Goal: Transaction & Acquisition: Download file/media

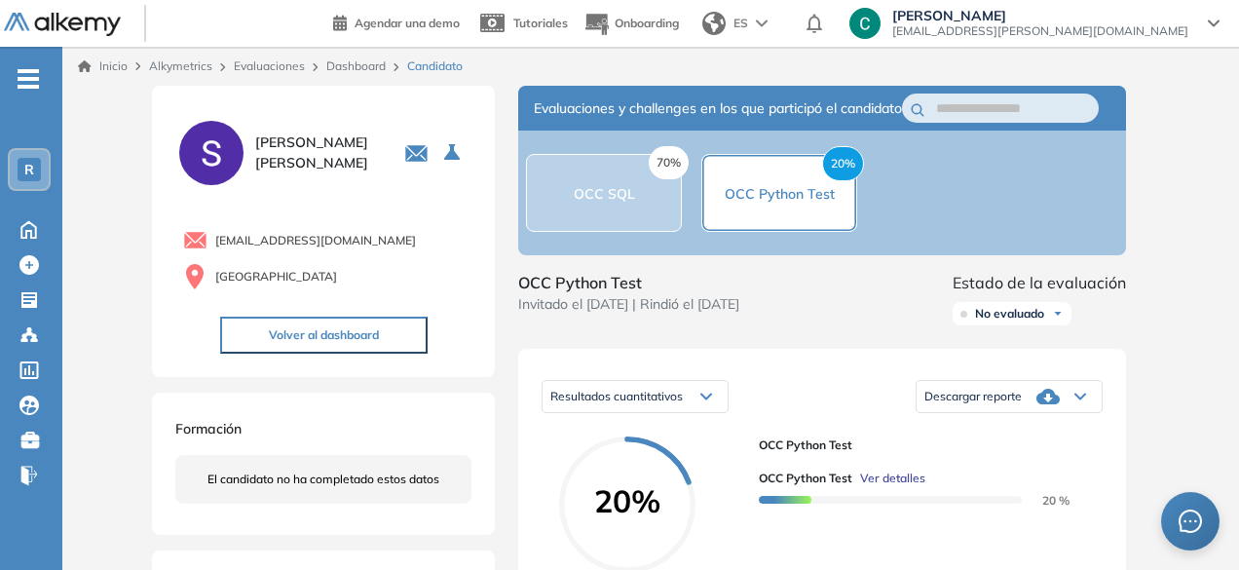
click at [29, 244] on ul "R Home Home Crear Evaluación Crear Evaluación Evaluaciones Evaluaciones Candida…" at bounding box center [31, 285] width 62 height 414
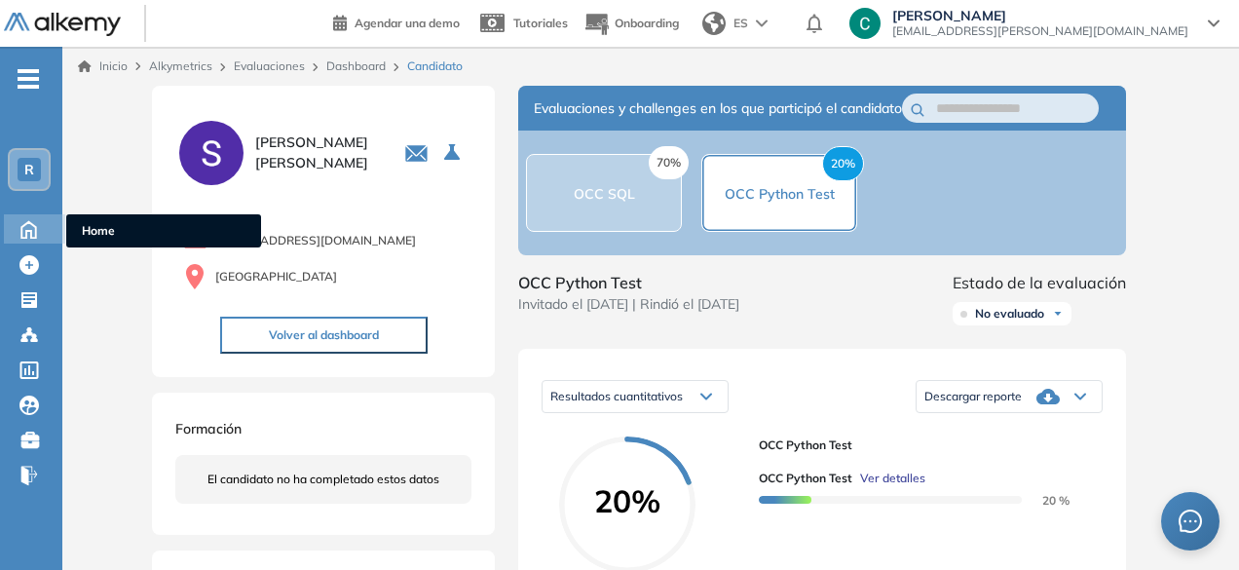
click at [29, 232] on icon at bounding box center [29, 227] width 34 height 23
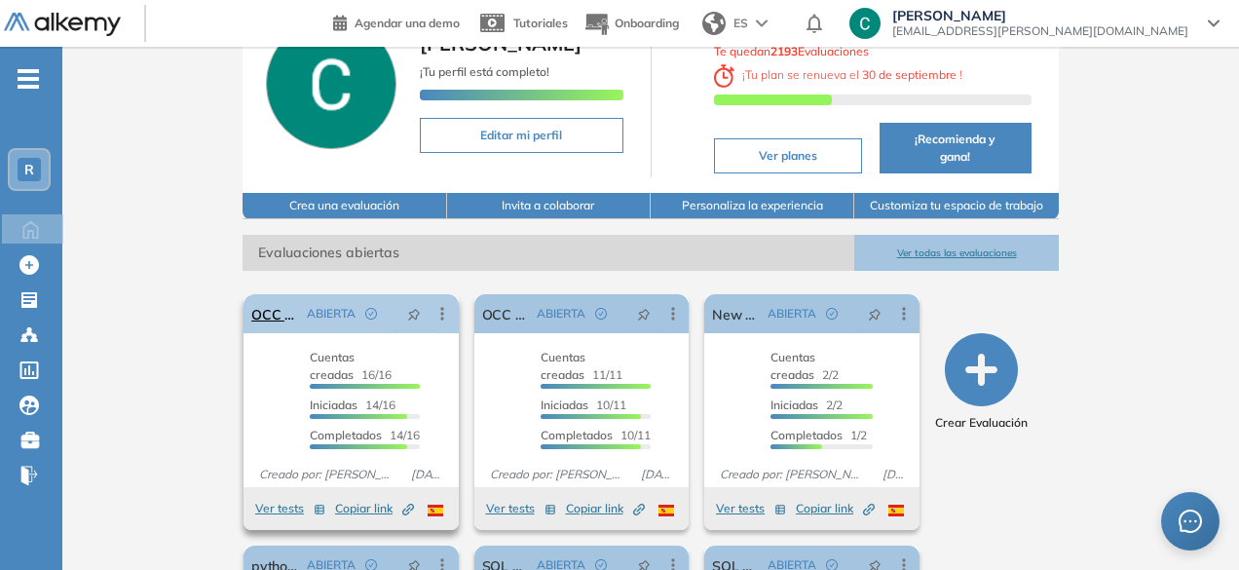
scroll to position [141, 0]
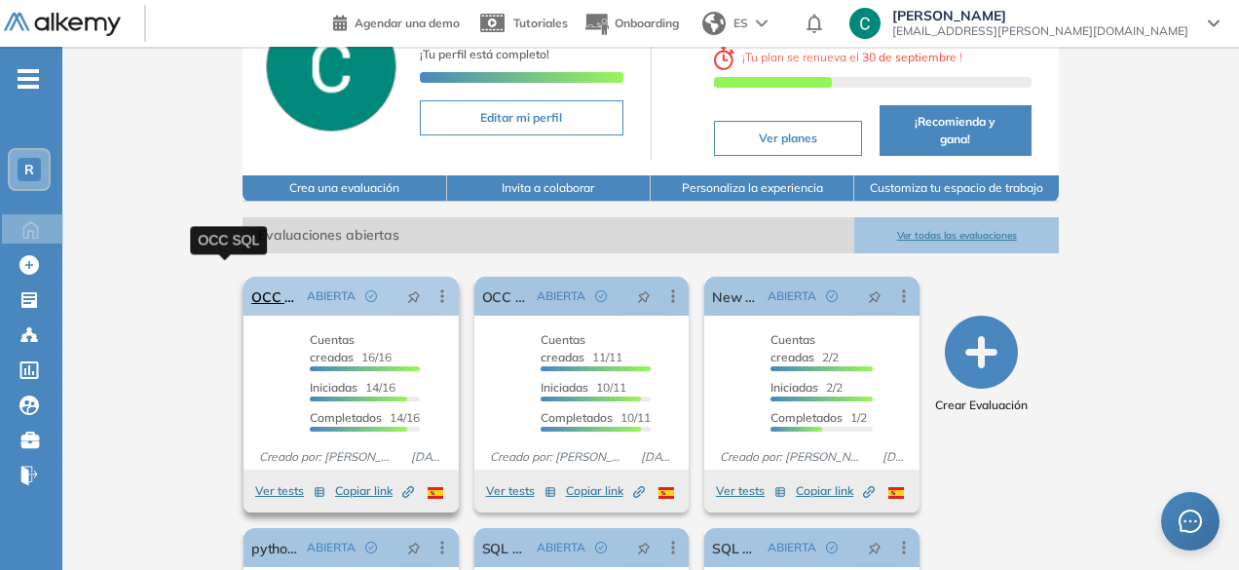
click at [251, 284] on link "OCC SQL" at bounding box center [275, 296] width 48 height 39
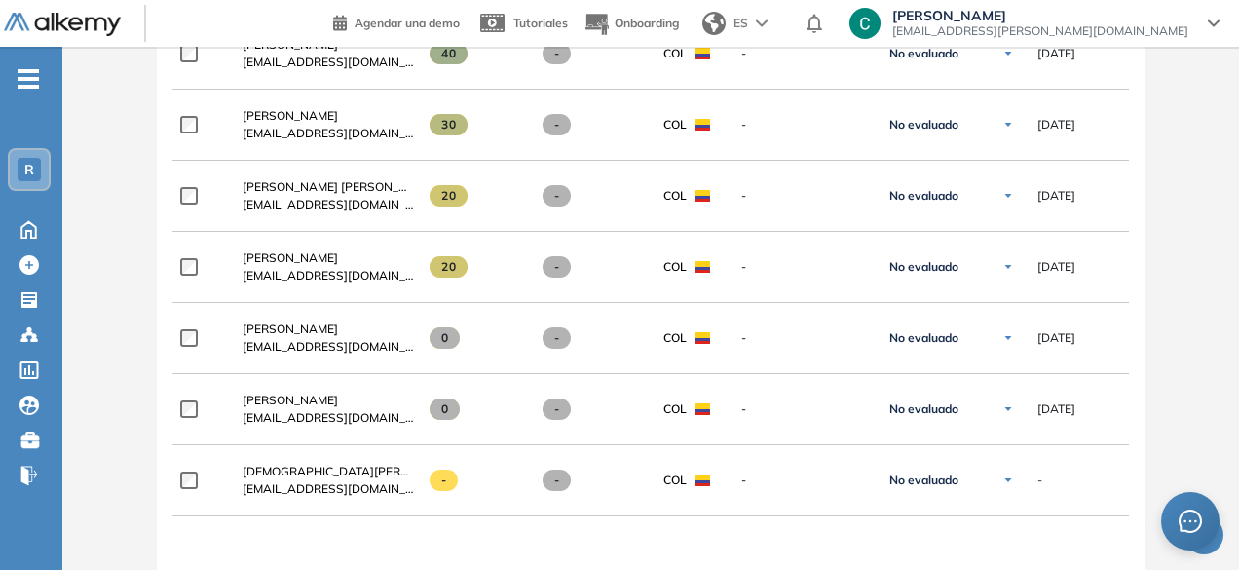
scroll to position [984, 0]
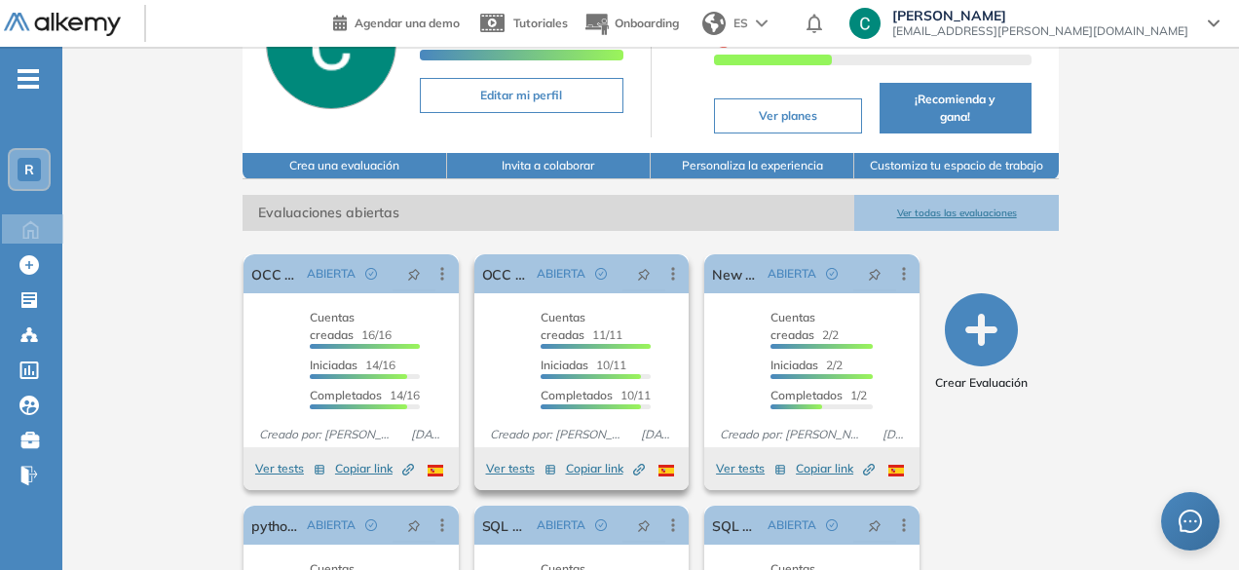
scroll to position [166, 0]
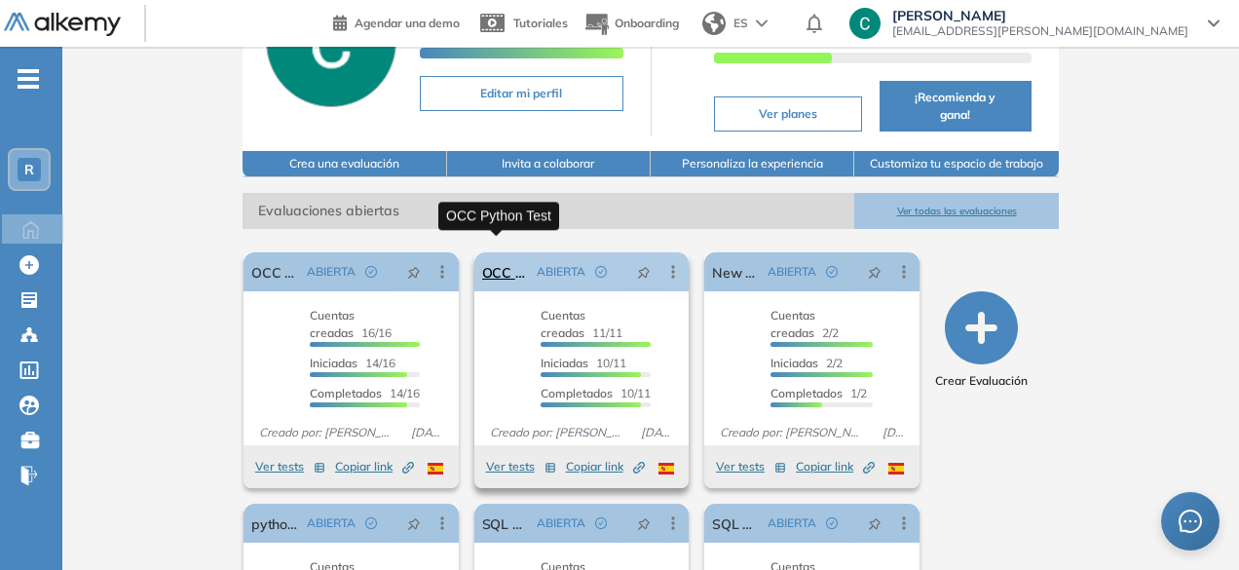
click at [497, 258] on link "OCC Python Test" at bounding box center [506, 271] width 48 height 39
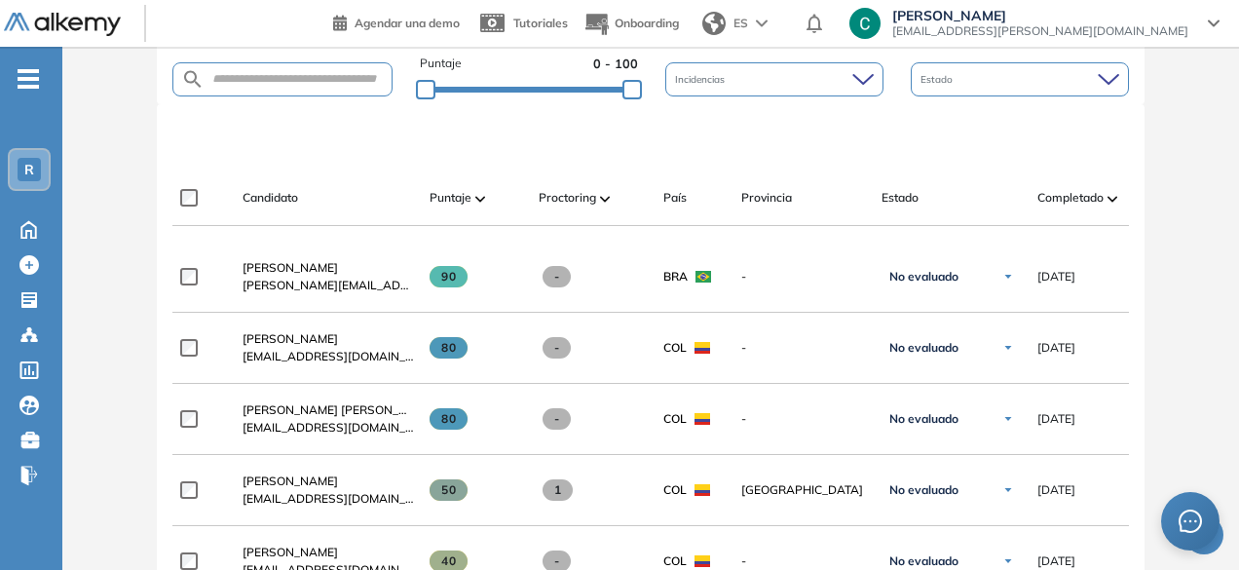
scroll to position [559, 0]
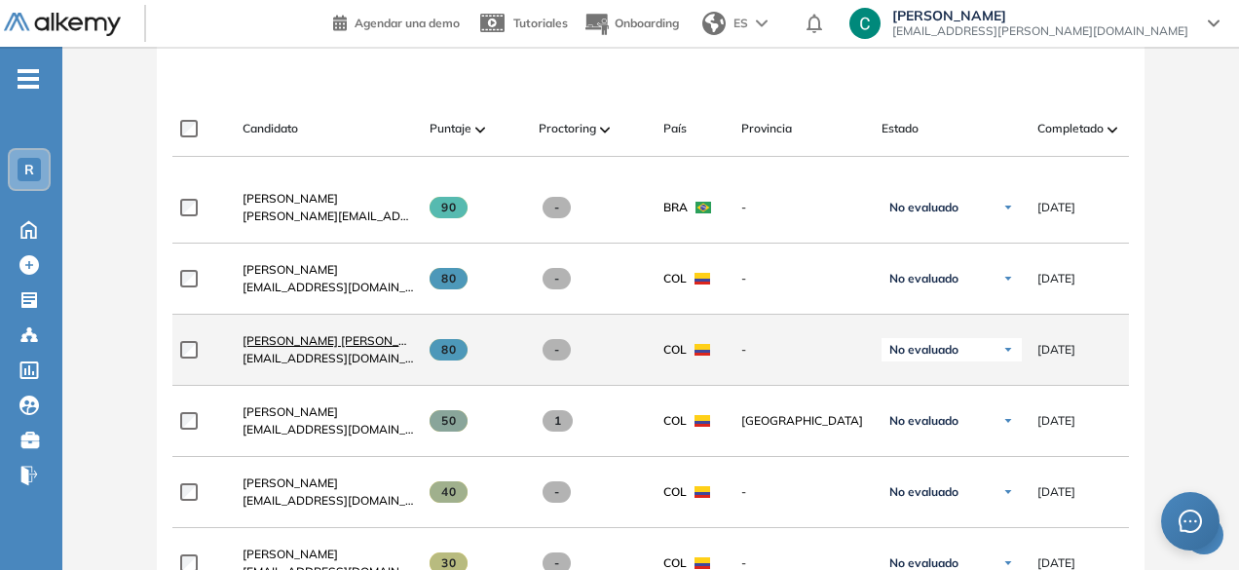
click at [296, 347] on span "[PERSON_NAME] [PERSON_NAME]" at bounding box center [340, 340] width 194 height 15
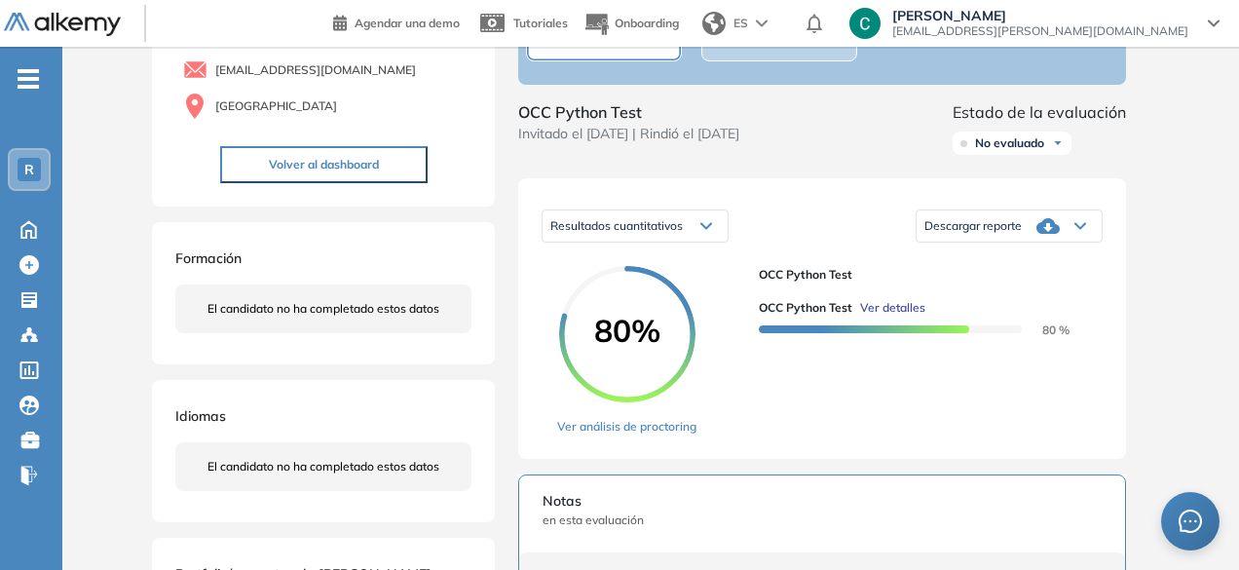
scroll to position [191, 0]
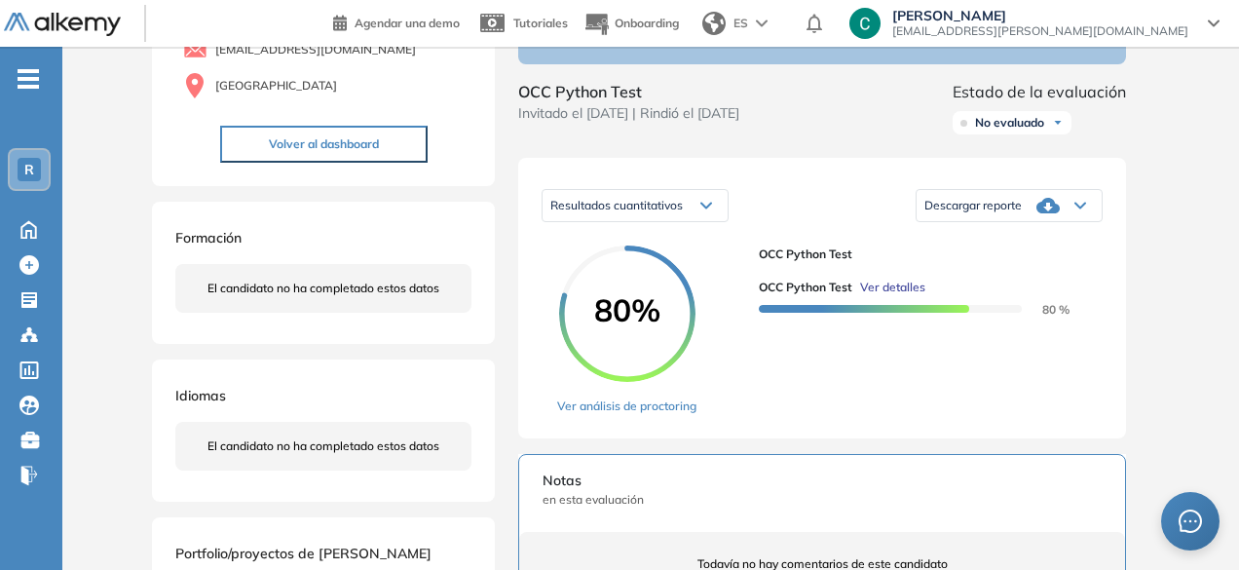
click at [977, 213] on span "Descargar reporte" at bounding box center [973, 206] width 97 height 16
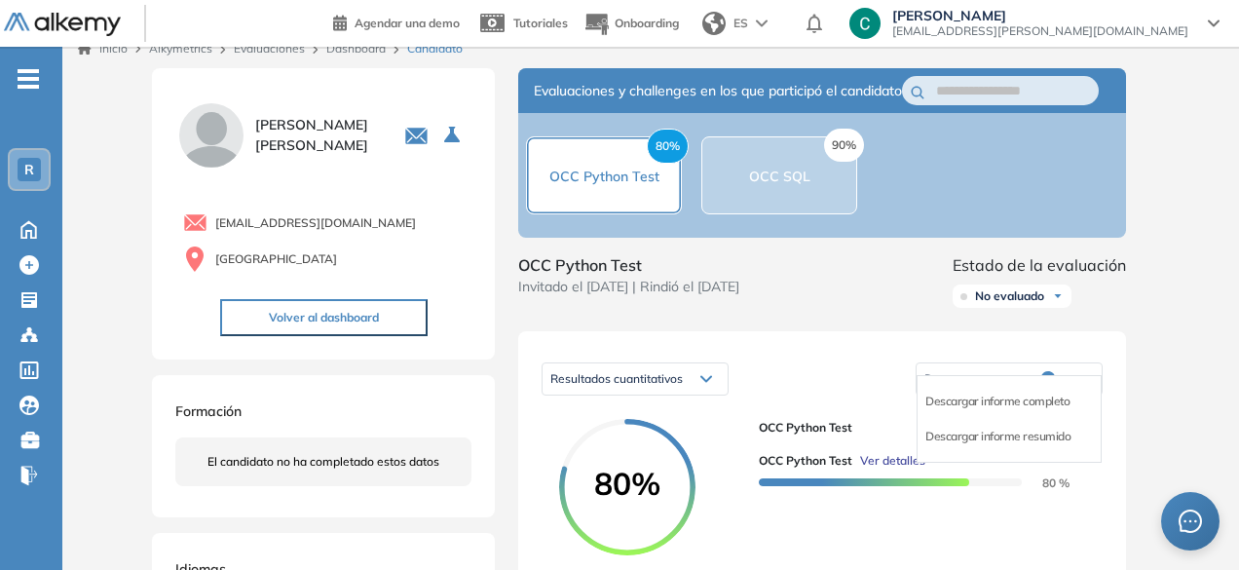
scroll to position [0, 0]
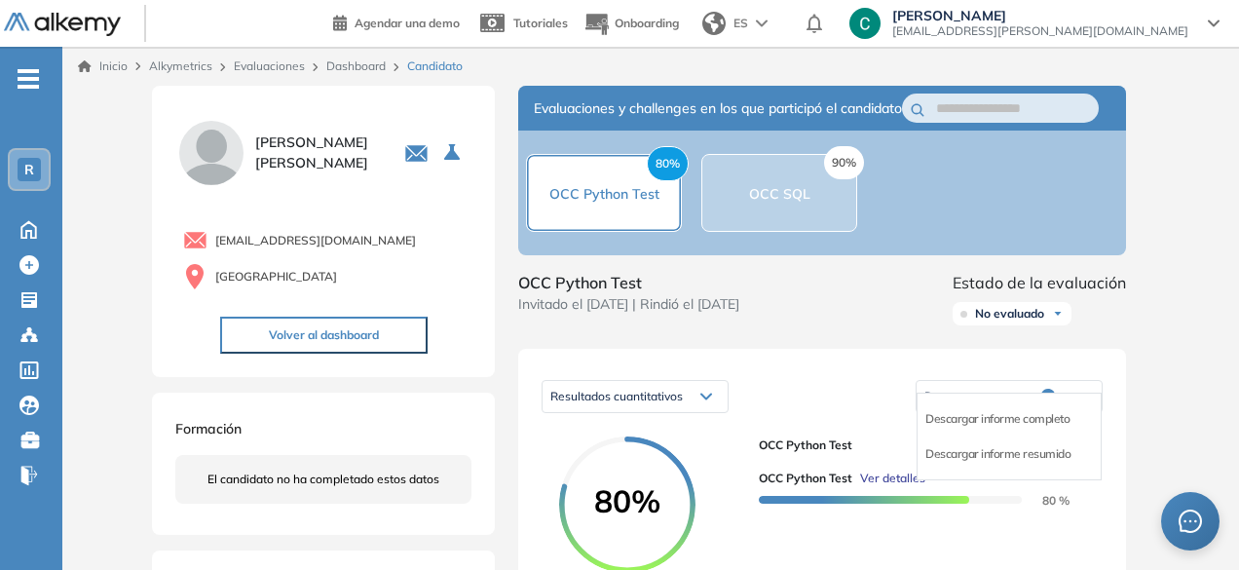
click at [982, 437] on div "Descargar informe completo" at bounding box center [1009, 418] width 183 height 35
click at [980, 429] on li "Descargar informe completo" at bounding box center [998, 418] width 144 height 19
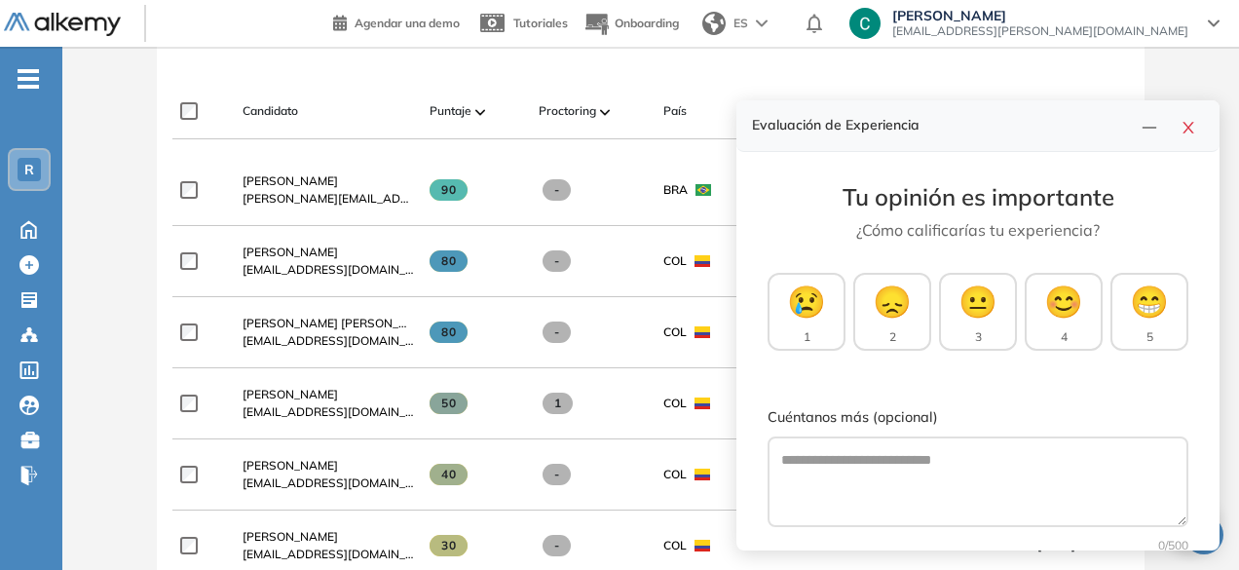
scroll to position [599, 0]
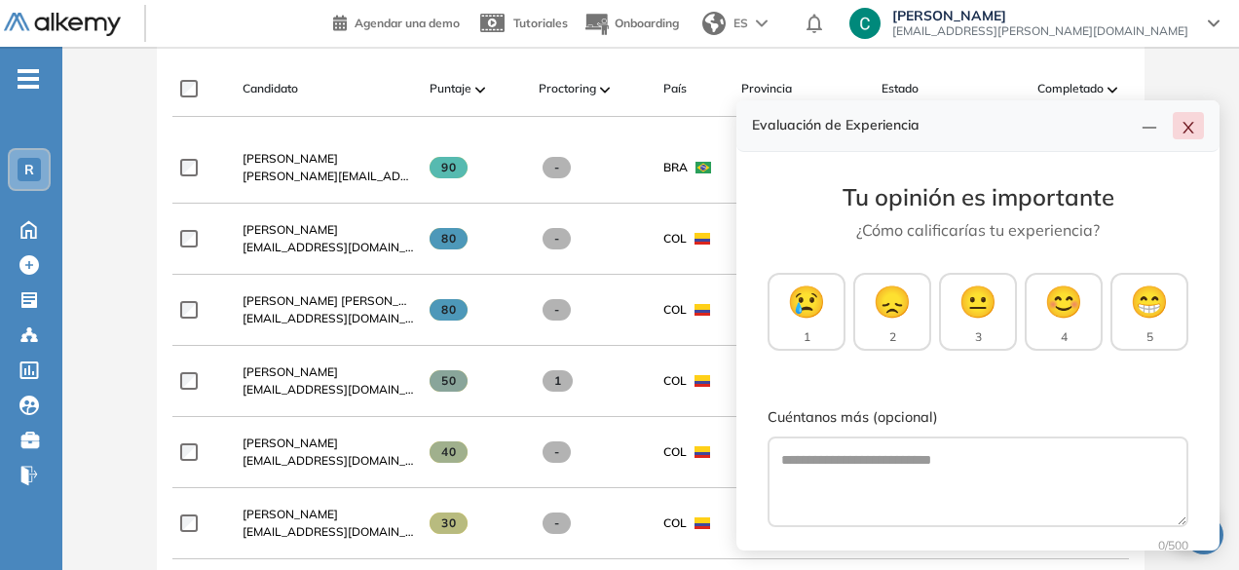
click at [1198, 129] on button "button" at bounding box center [1188, 125] width 31 height 27
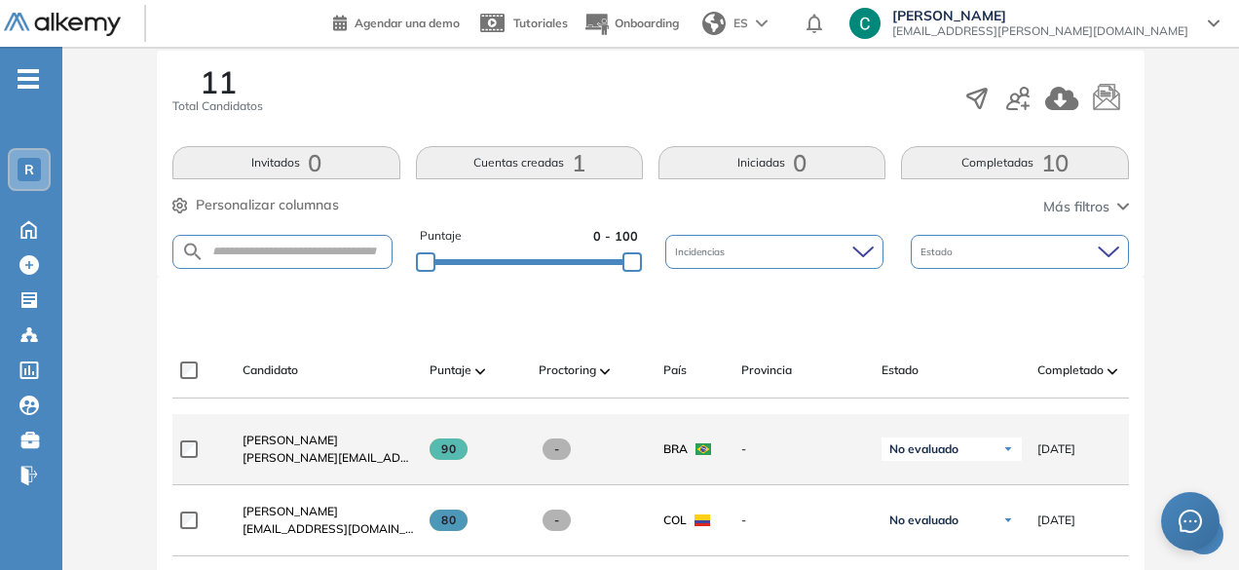
scroll to position [316, 0]
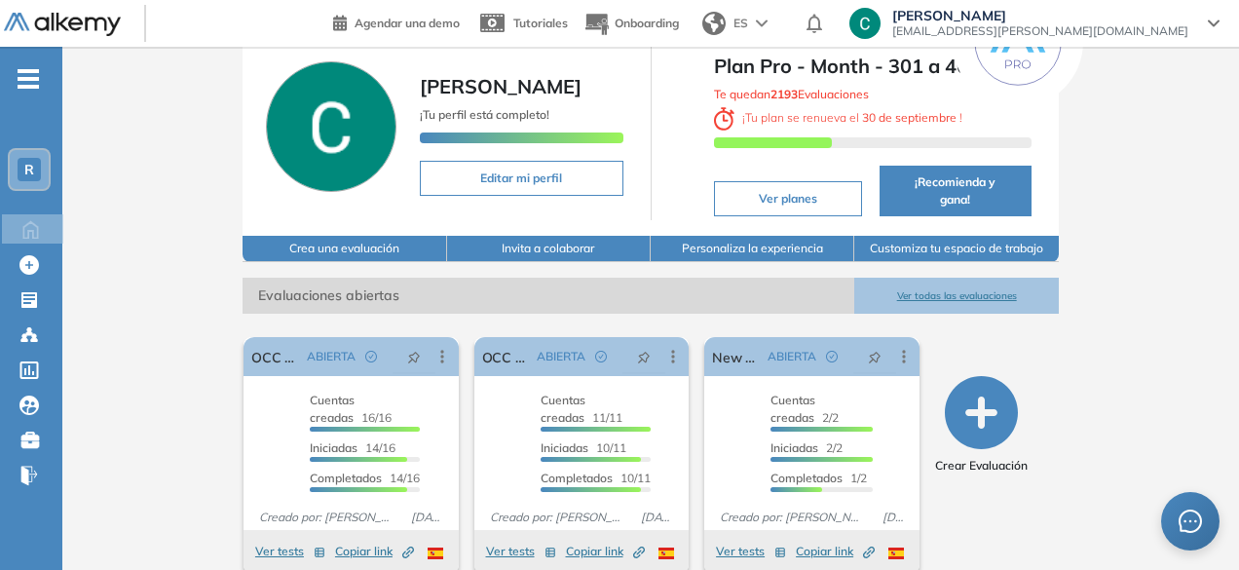
scroll to position [83, 0]
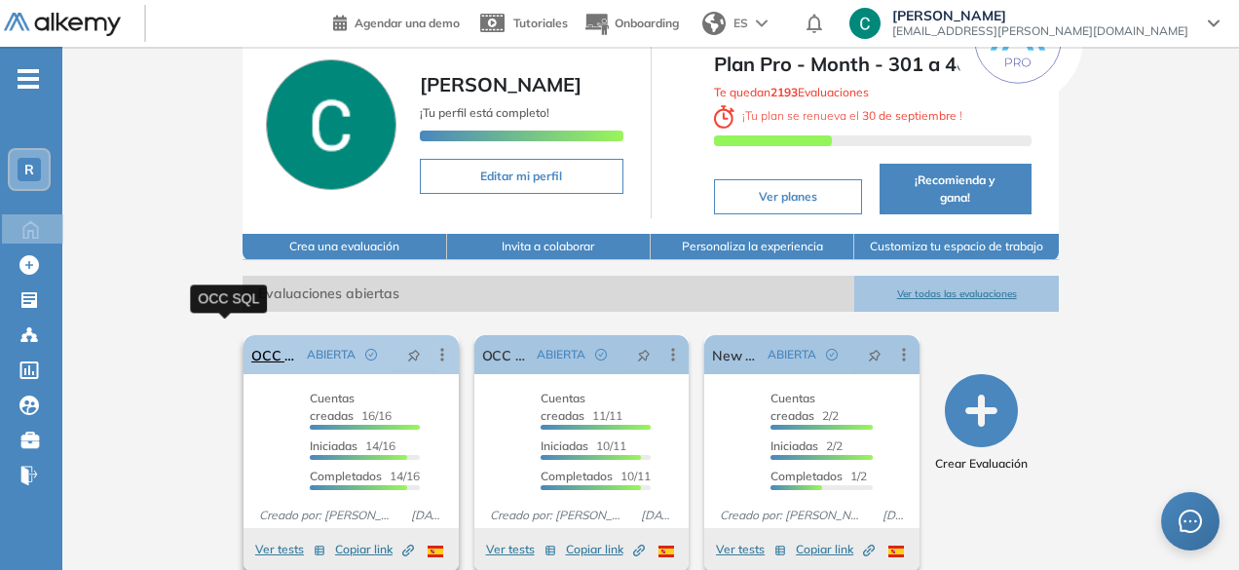
click at [251, 346] on link "OCC SQL" at bounding box center [275, 354] width 48 height 39
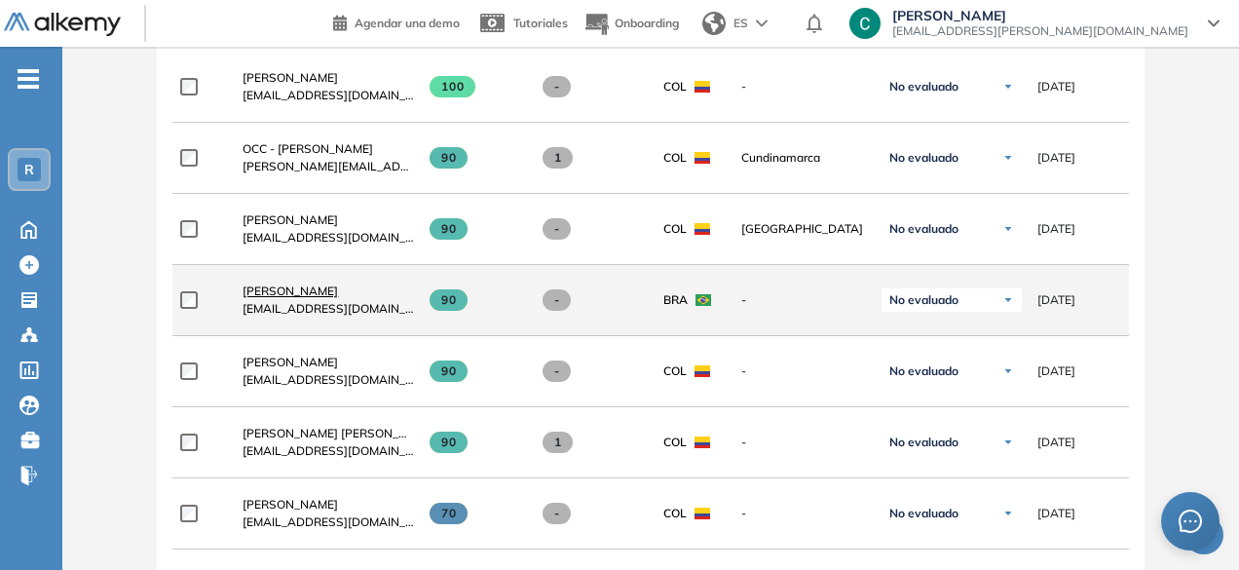
scroll to position [682, 0]
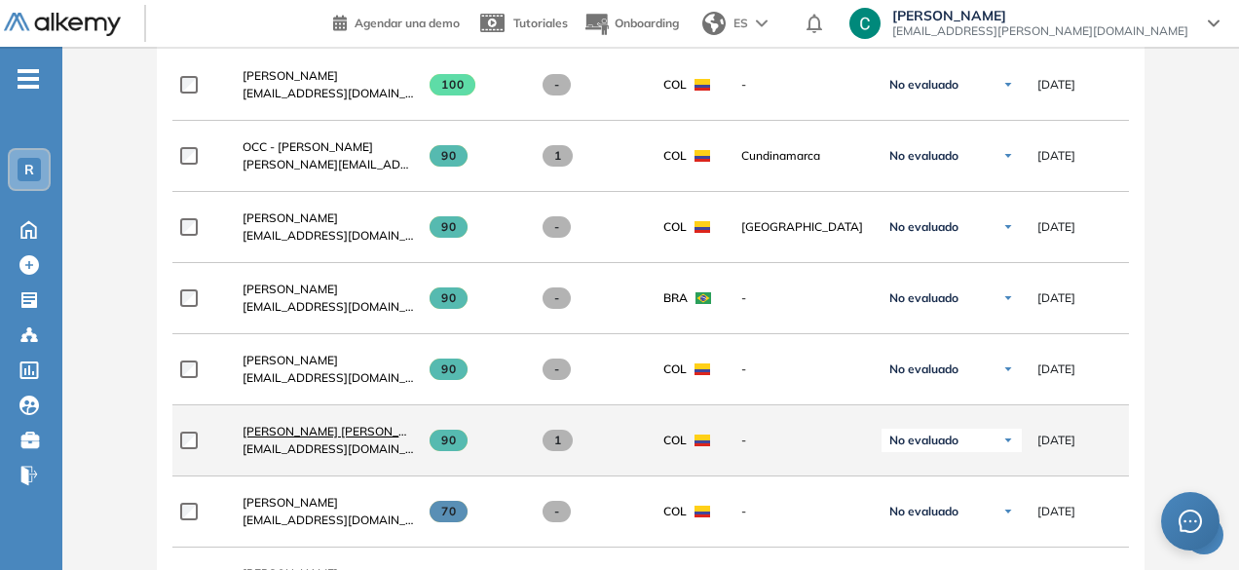
click at [337, 438] on span "[PERSON_NAME] [PERSON_NAME]" at bounding box center [340, 431] width 194 height 15
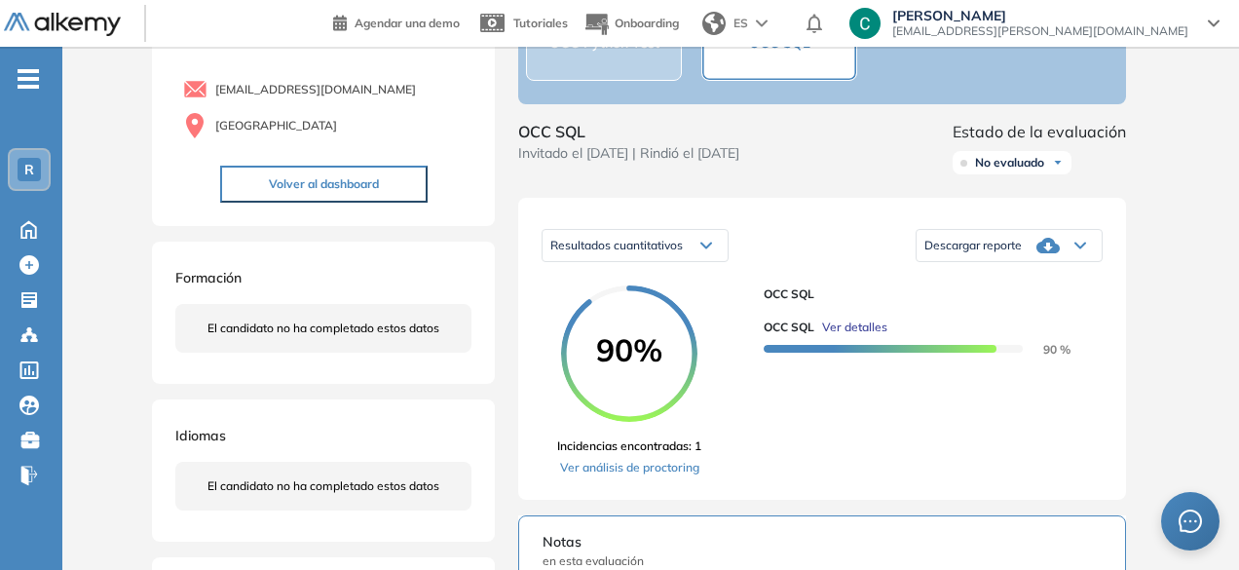
scroll to position [152, 0]
click at [629, 476] on link "Ver análisis de proctoring" at bounding box center [629, 467] width 144 height 18
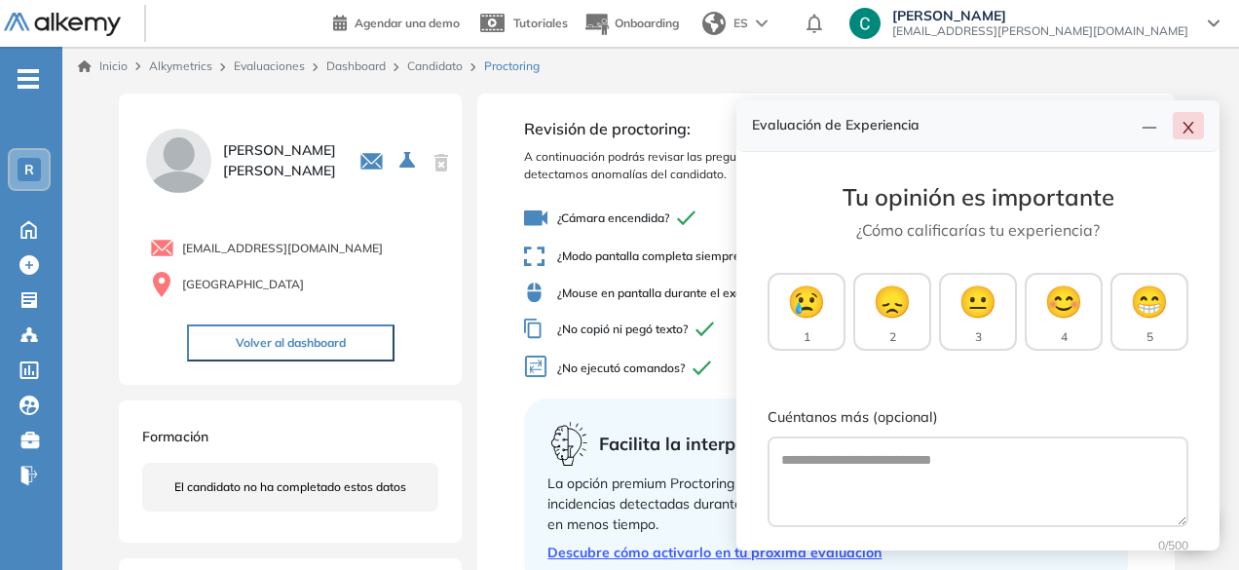
click at [1187, 133] on icon "close" at bounding box center [1189, 128] width 16 height 16
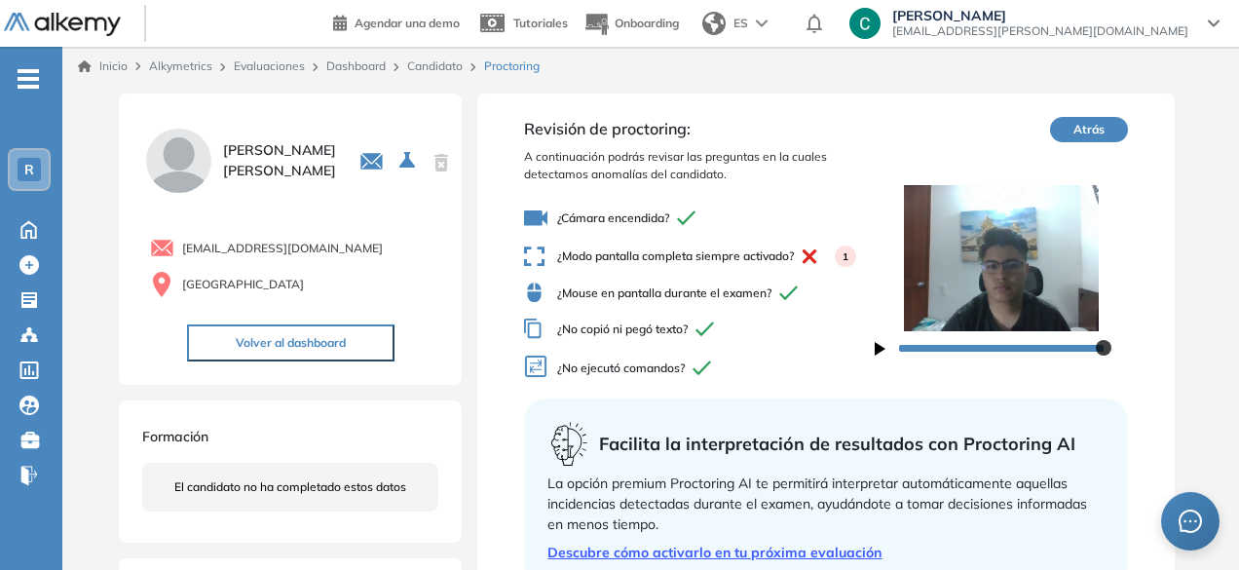
click at [1071, 135] on button "Atrás" at bounding box center [1089, 129] width 78 height 25
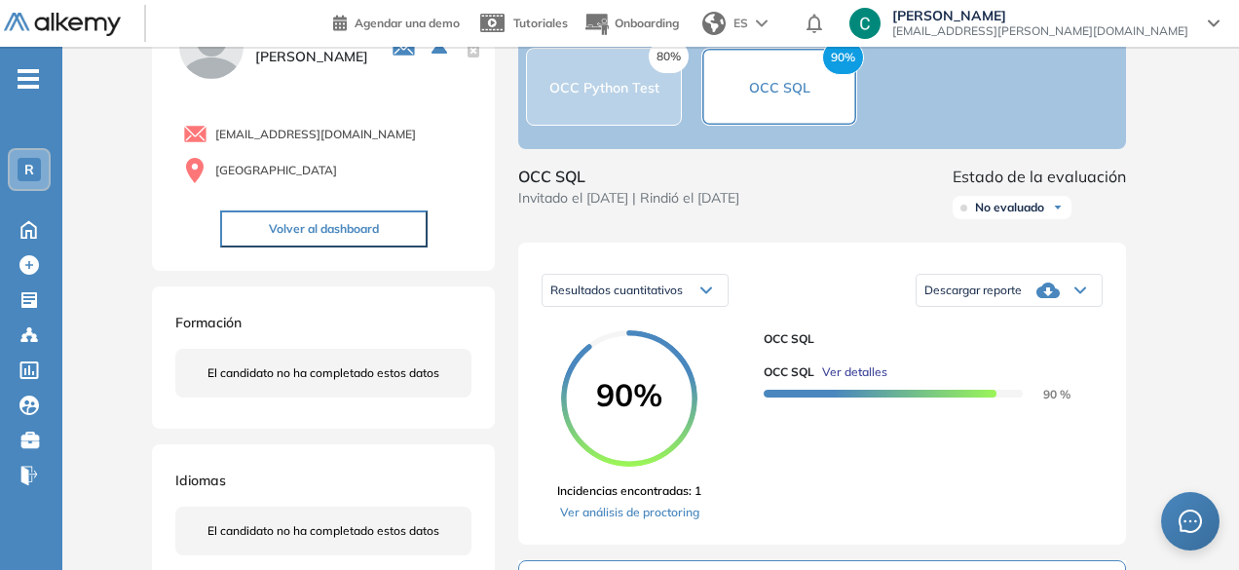
scroll to position [107, 0]
click at [985, 297] on span "Descargar reporte" at bounding box center [973, 290] width 97 height 16
click at [1006, 322] on li "Descargar informe completo" at bounding box center [998, 311] width 144 height 19
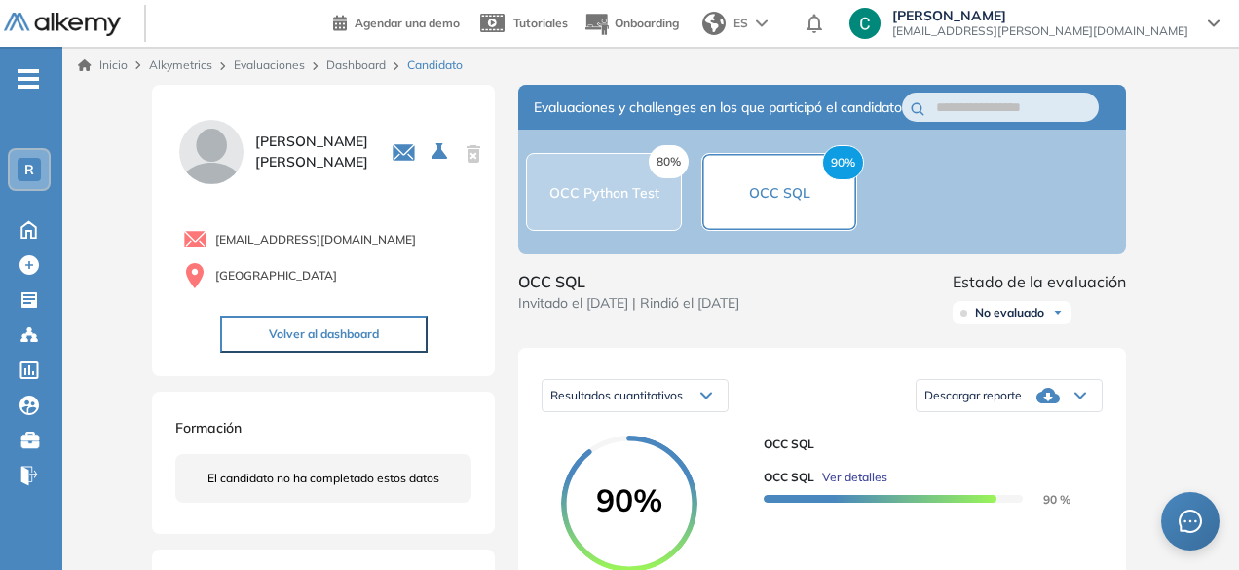
scroll to position [0, 0]
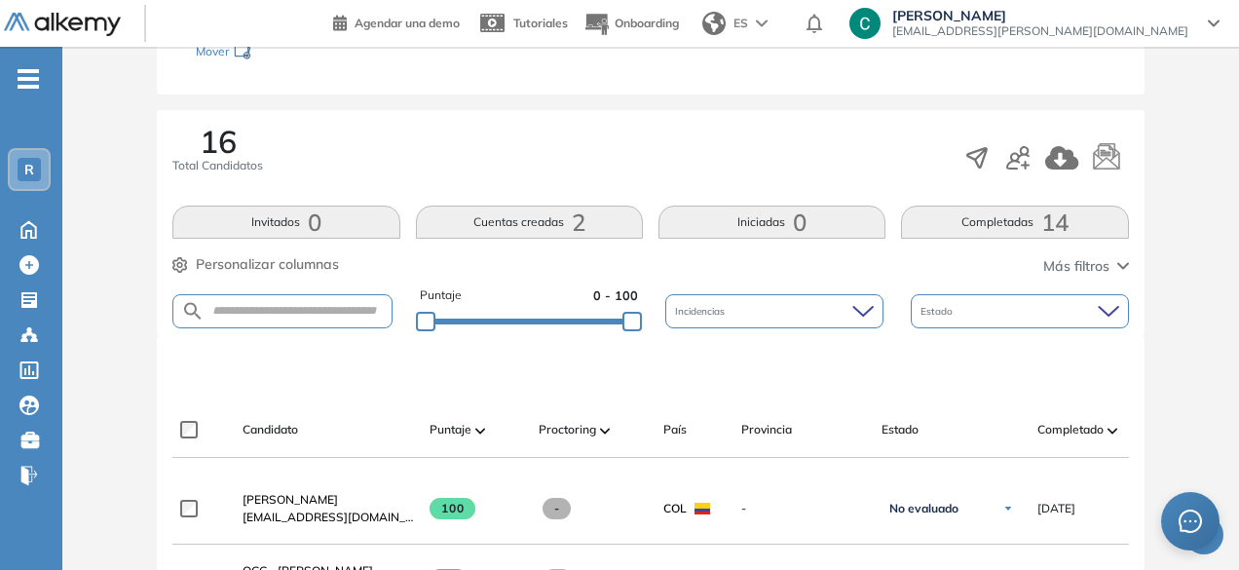
scroll to position [251, 0]
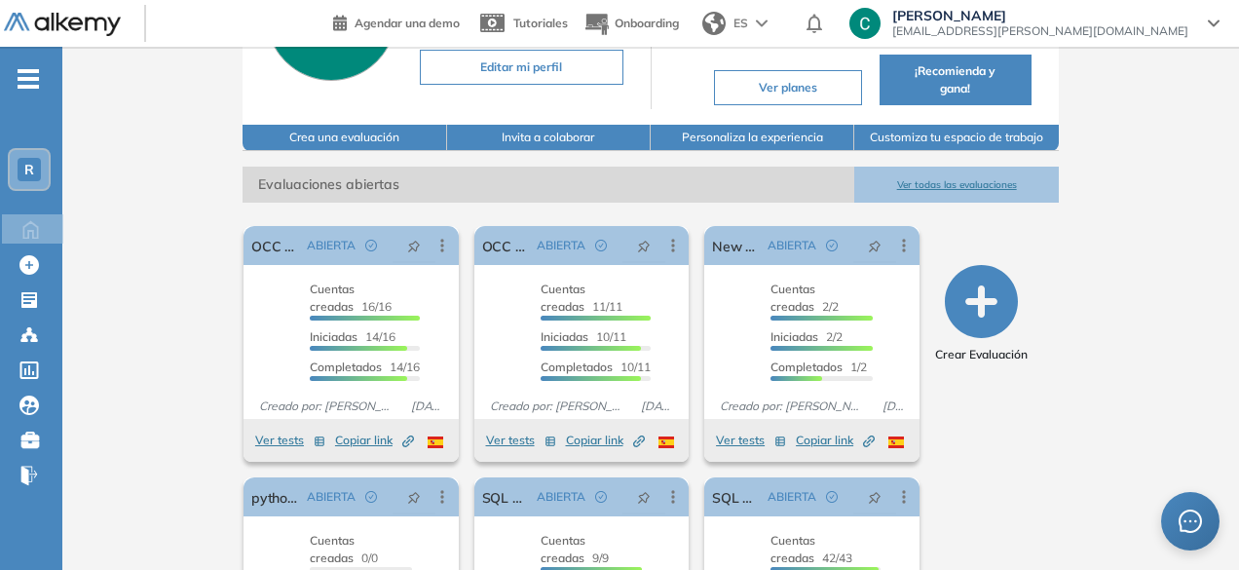
scroll to position [193, 0]
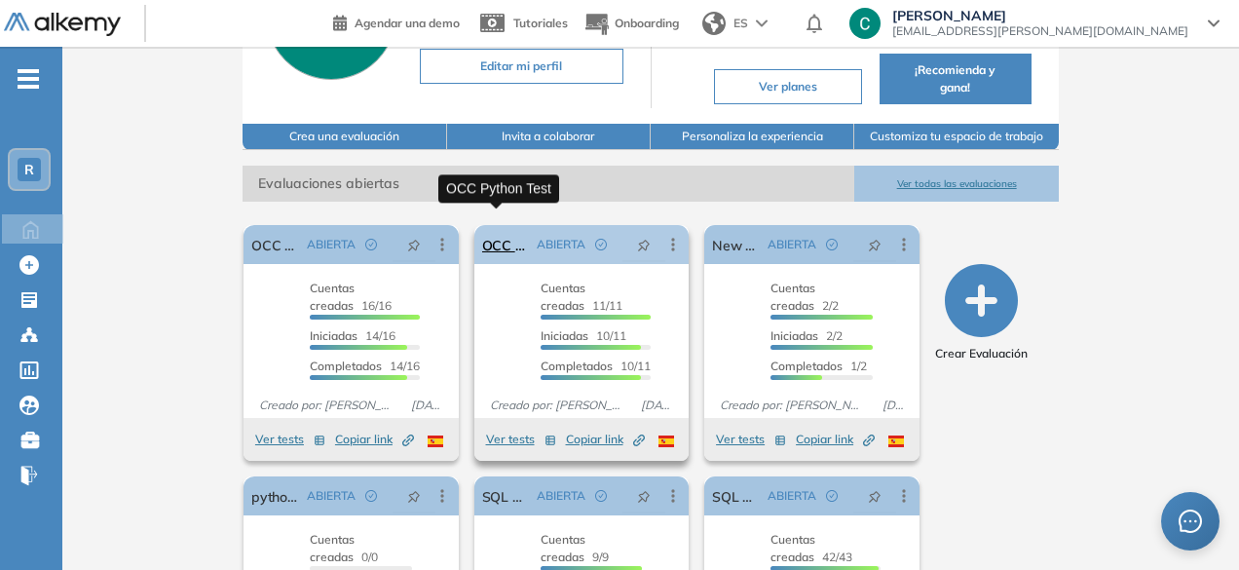
click at [514, 239] on link "OCC Python Test" at bounding box center [506, 244] width 48 height 39
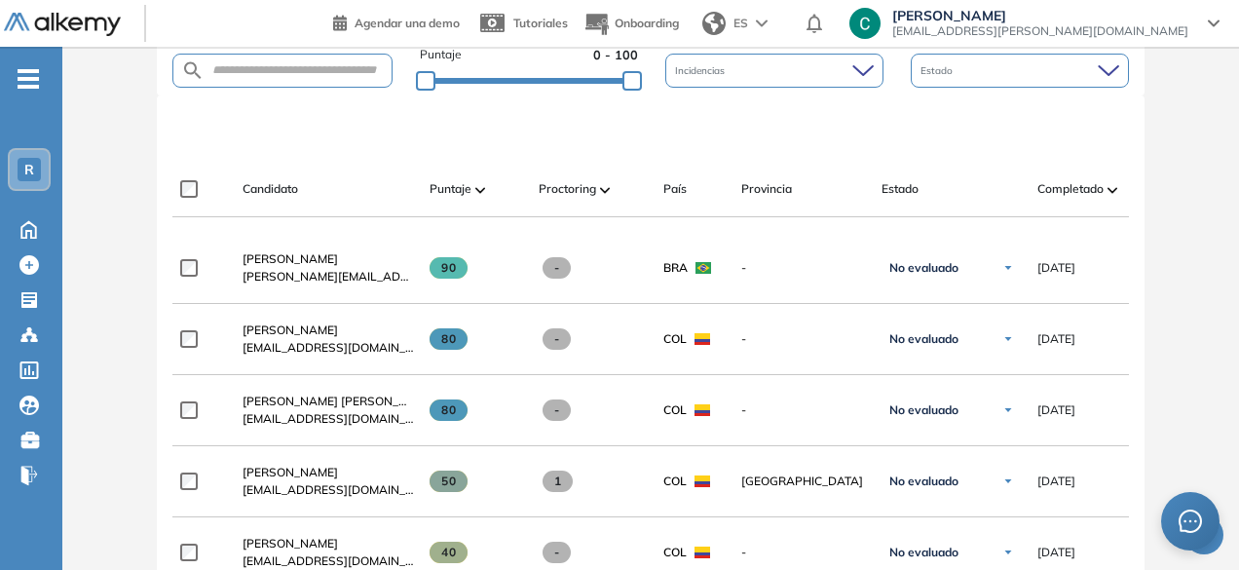
scroll to position [596, 0]
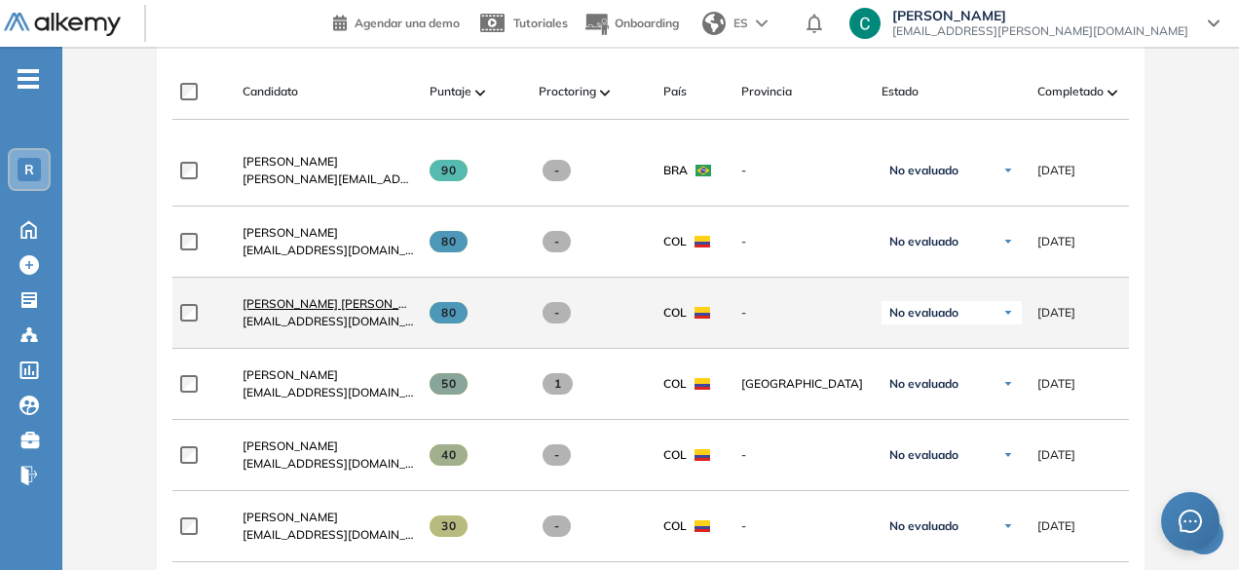
click at [351, 302] on span "[PERSON_NAME] [PERSON_NAME]" at bounding box center [340, 303] width 194 height 15
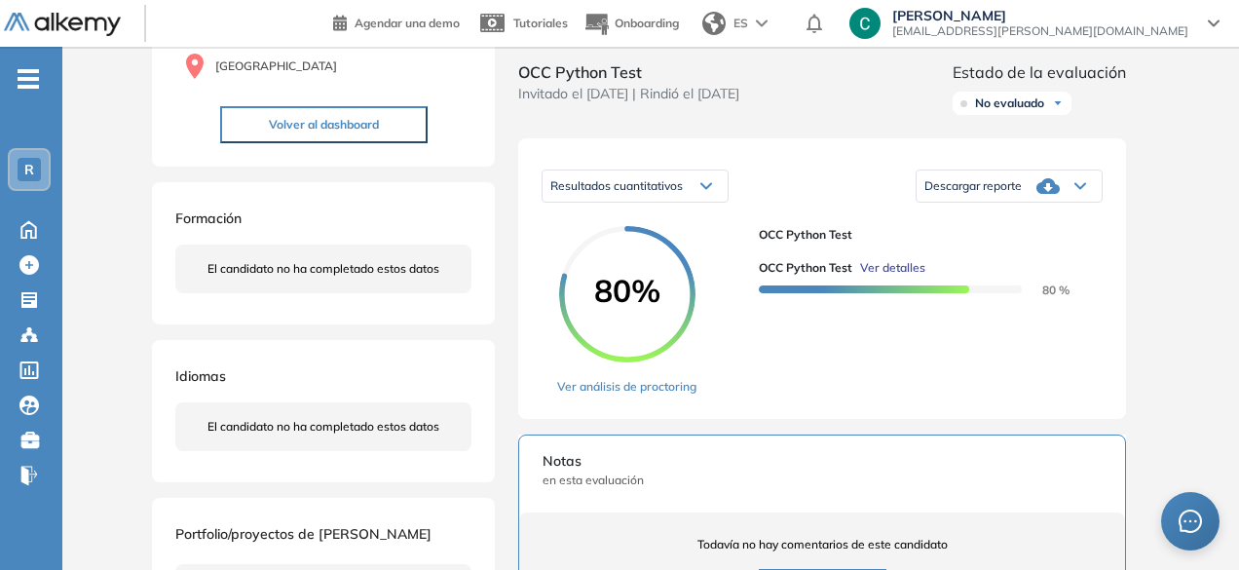
scroll to position [216, 0]
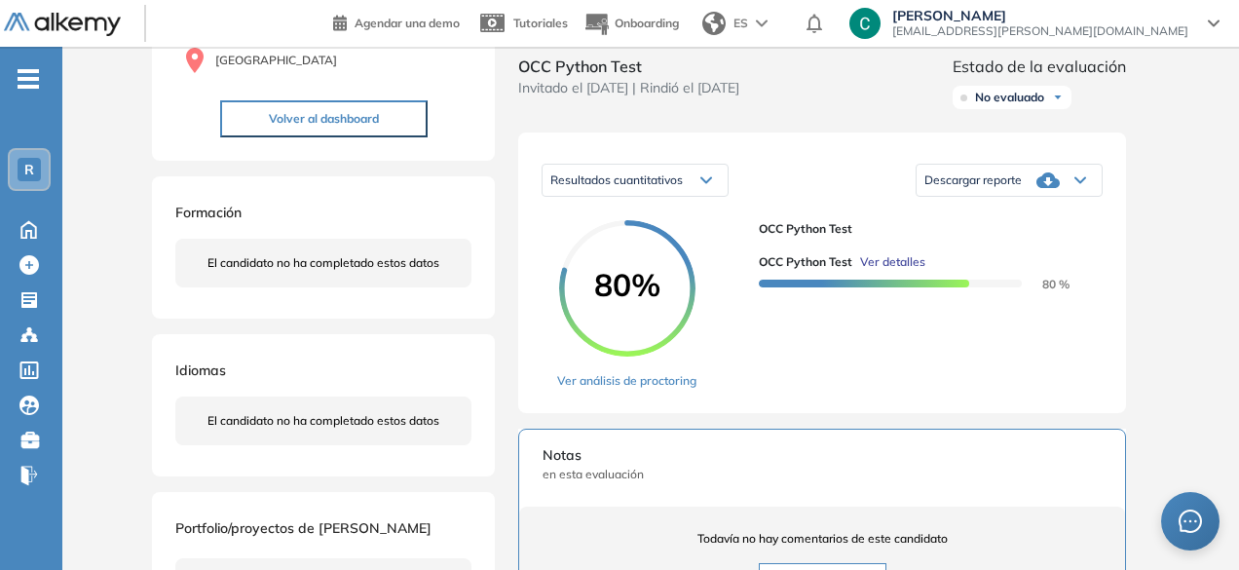
click at [963, 200] on div "Descargar reporte" at bounding box center [1009, 180] width 185 height 39
click at [994, 212] on li "Descargar informe completo" at bounding box center [998, 202] width 144 height 19
